Goal: Task Accomplishment & Management: Use online tool/utility

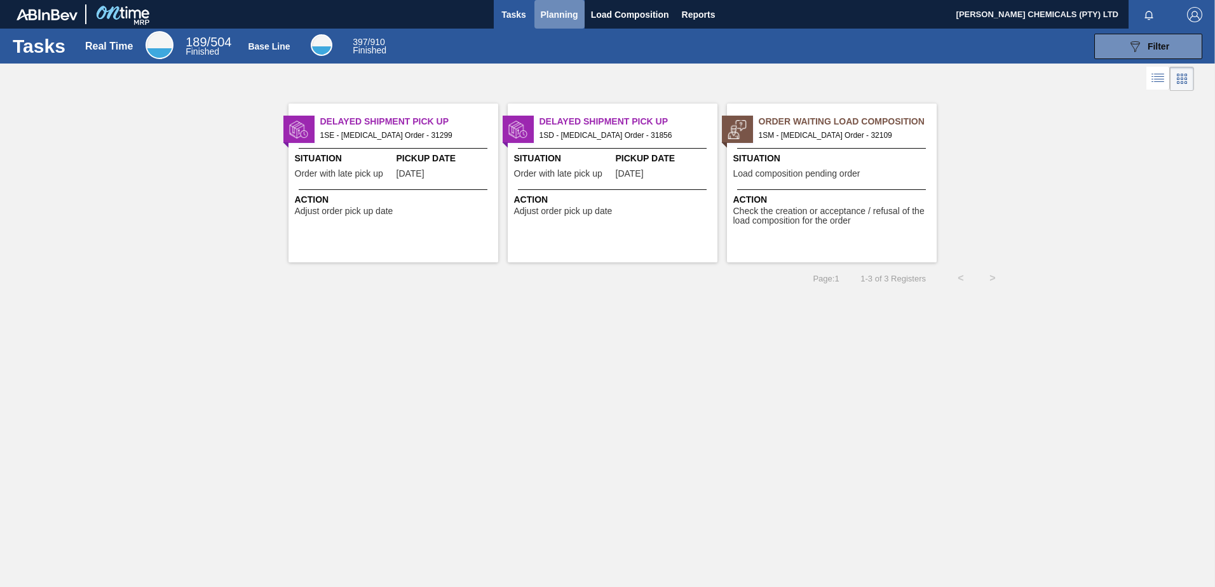
click at [556, 10] on span "Planning" at bounding box center [560, 14] width 38 height 15
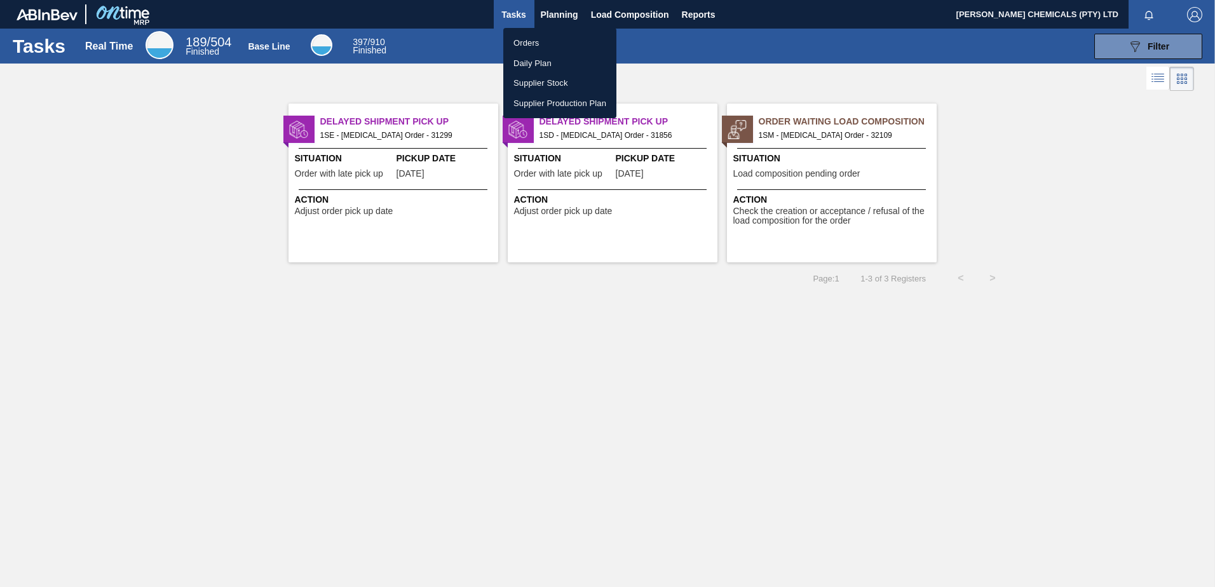
click at [552, 41] on li "Orders" at bounding box center [559, 43] width 113 height 20
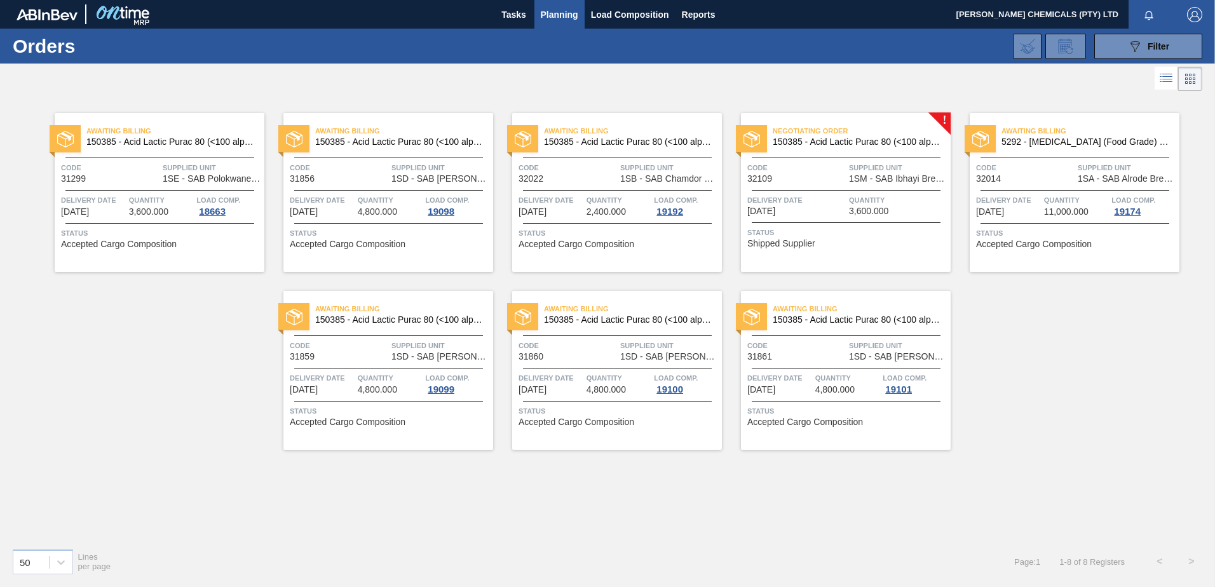
click at [821, 145] on span "150385 - Acid Lactic Purac 80 (<100 alpha)(25kg)" at bounding box center [857, 142] width 168 height 10
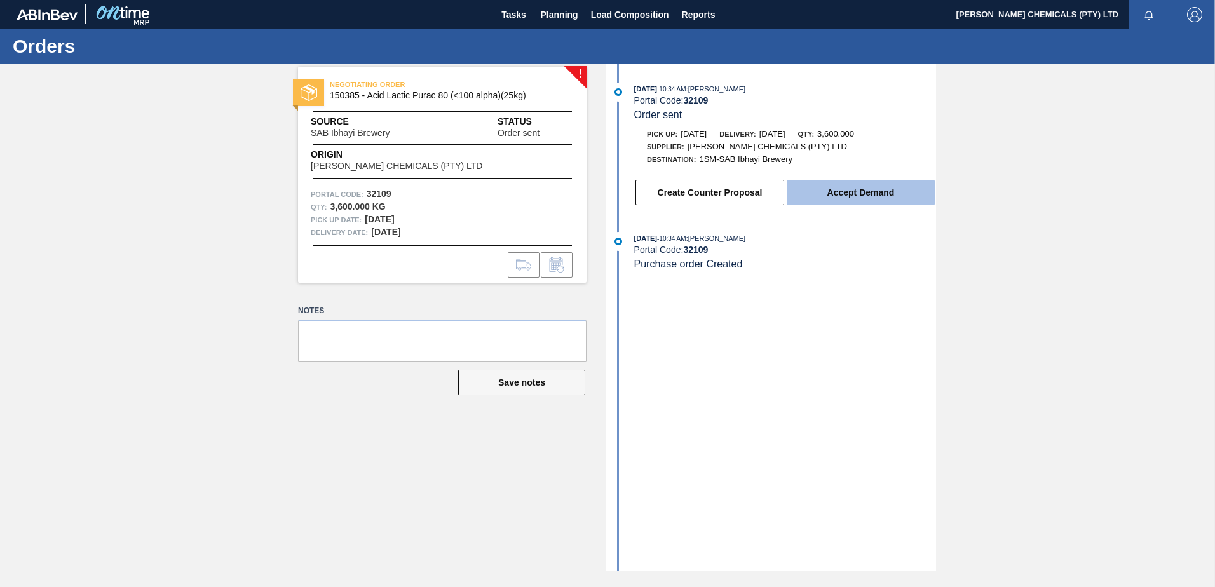
click at [878, 195] on button "Accept Demand" at bounding box center [861, 192] width 148 height 25
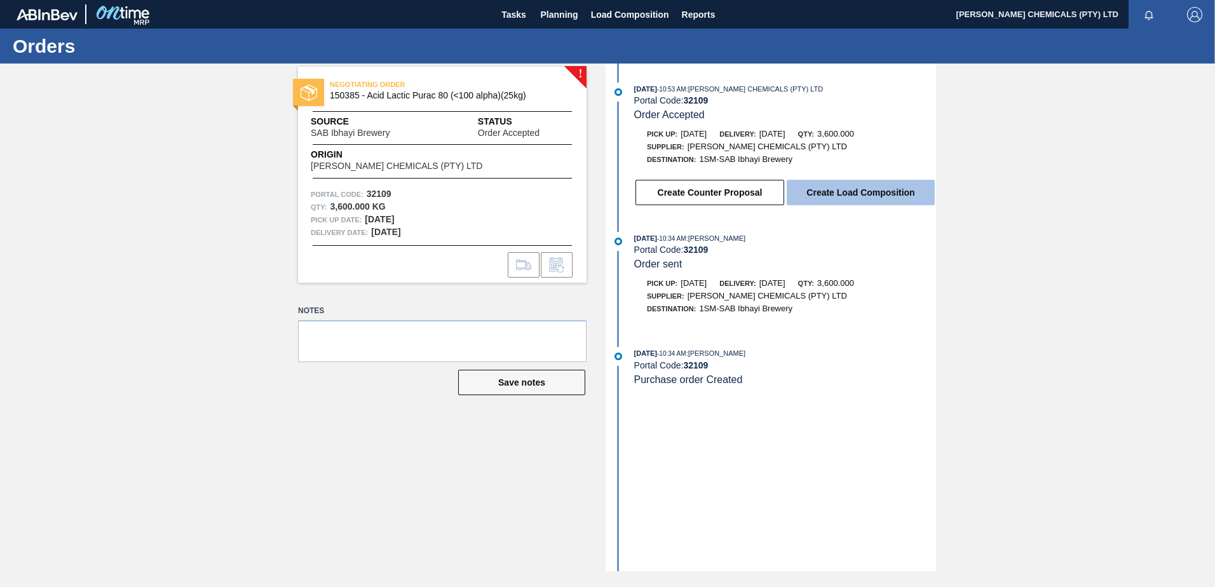
click at [859, 195] on button "Create Load Composition" at bounding box center [861, 192] width 148 height 25
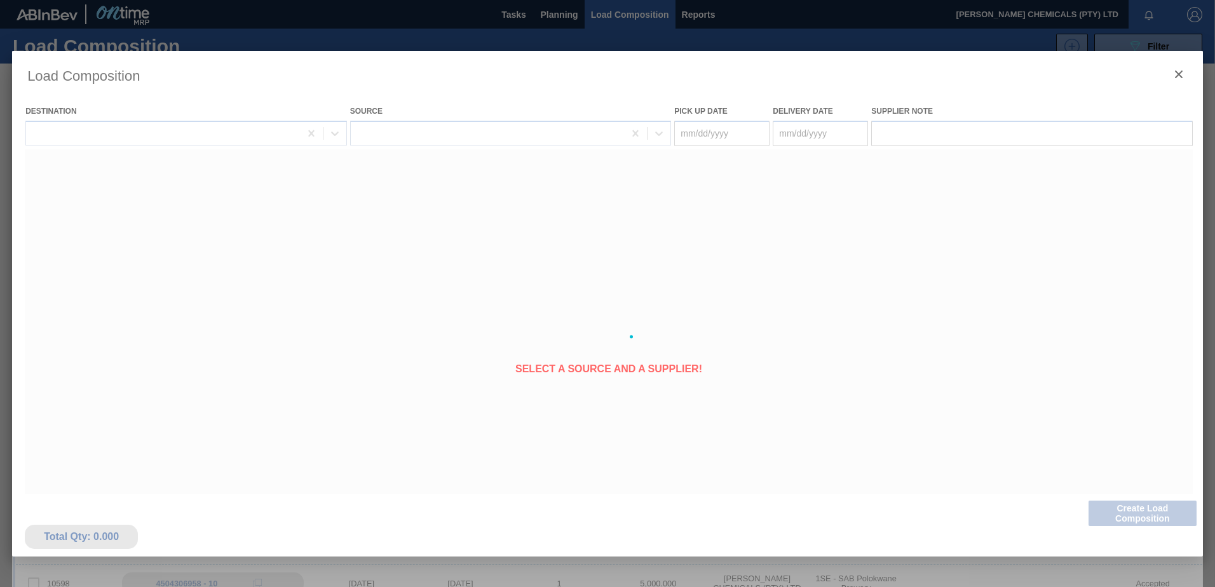
type Date "[DATE]"
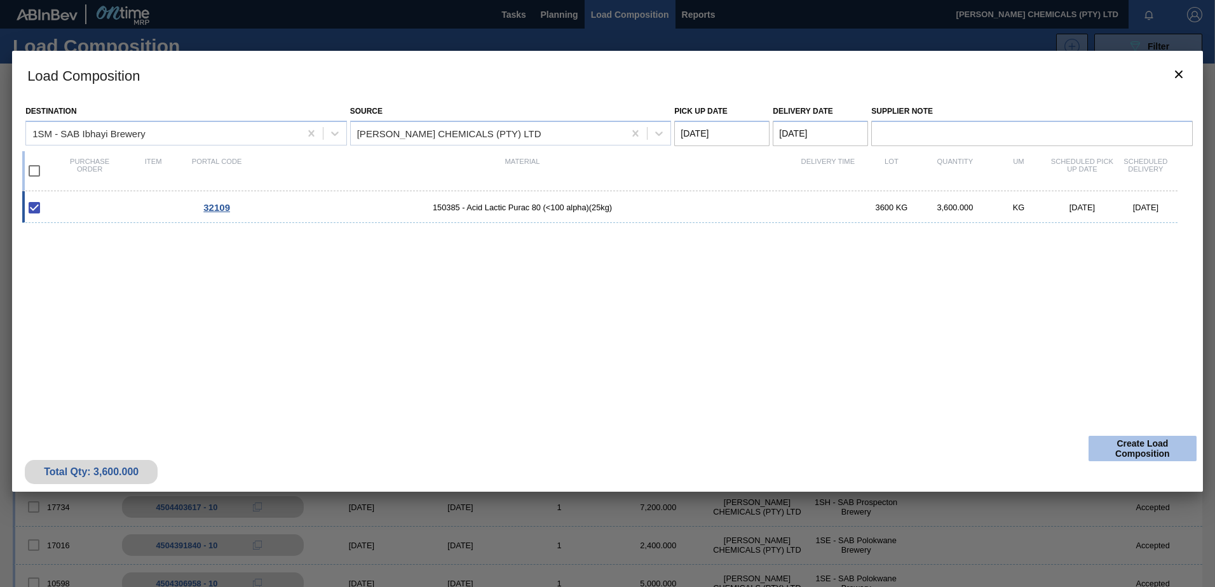
click at [1158, 449] on button "Create Load Composition" at bounding box center [1143, 448] width 108 height 25
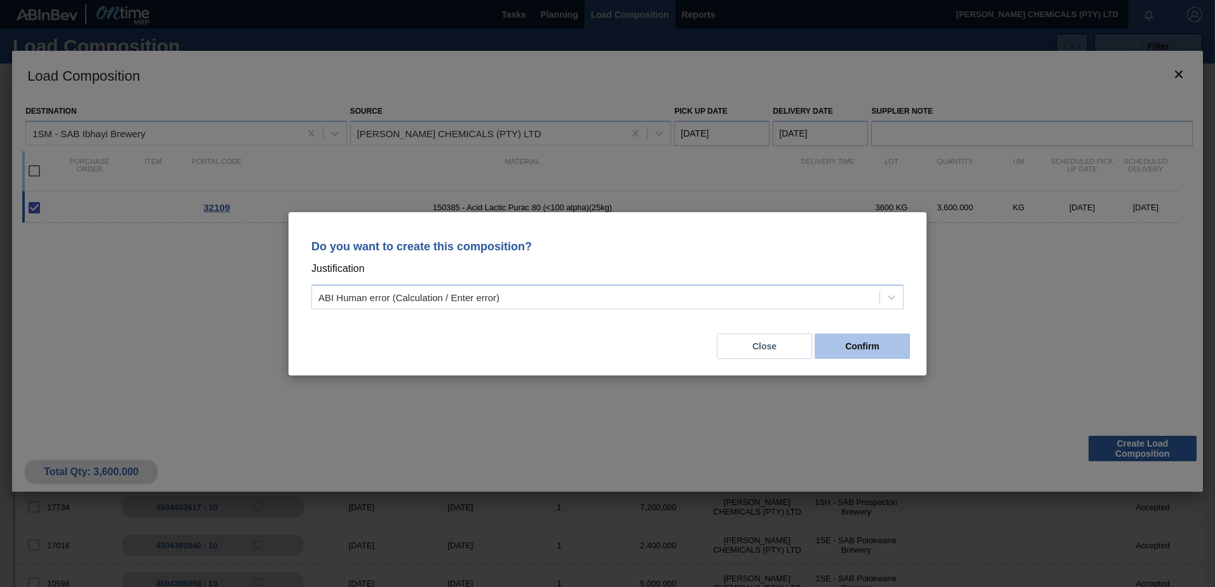
click at [862, 350] on button "Confirm" at bounding box center [862, 346] width 95 height 25
